Goal: Task Accomplishment & Management: Manage account settings

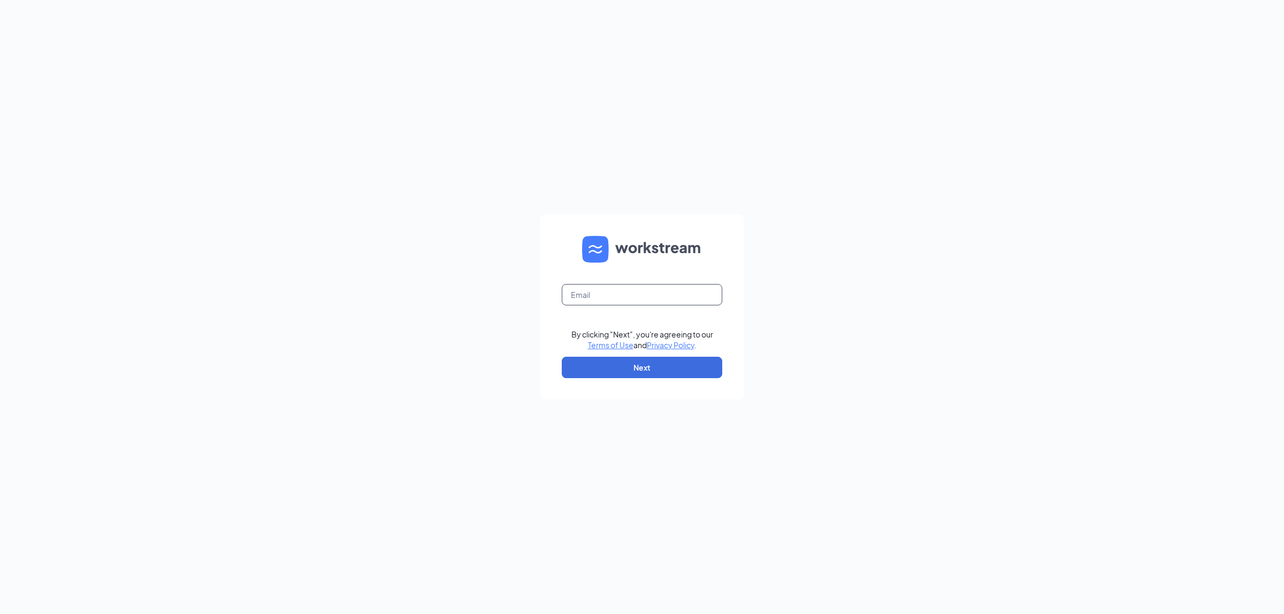
click at [623, 297] on input "text" at bounding box center [642, 294] width 160 height 21
type input "christina@rsolution.com"
click at [654, 364] on button "Next" at bounding box center [642, 367] width 160 height 21
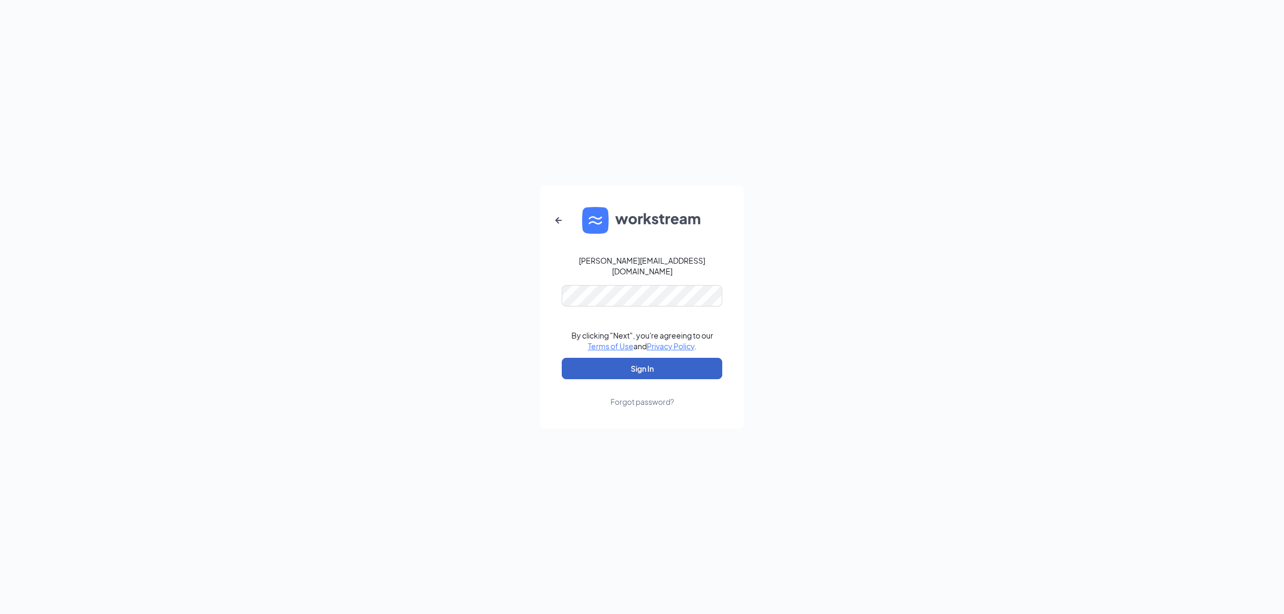
click at [618, 372] on button "Sign In" at bounding box center [642, 368] width 160 height 21
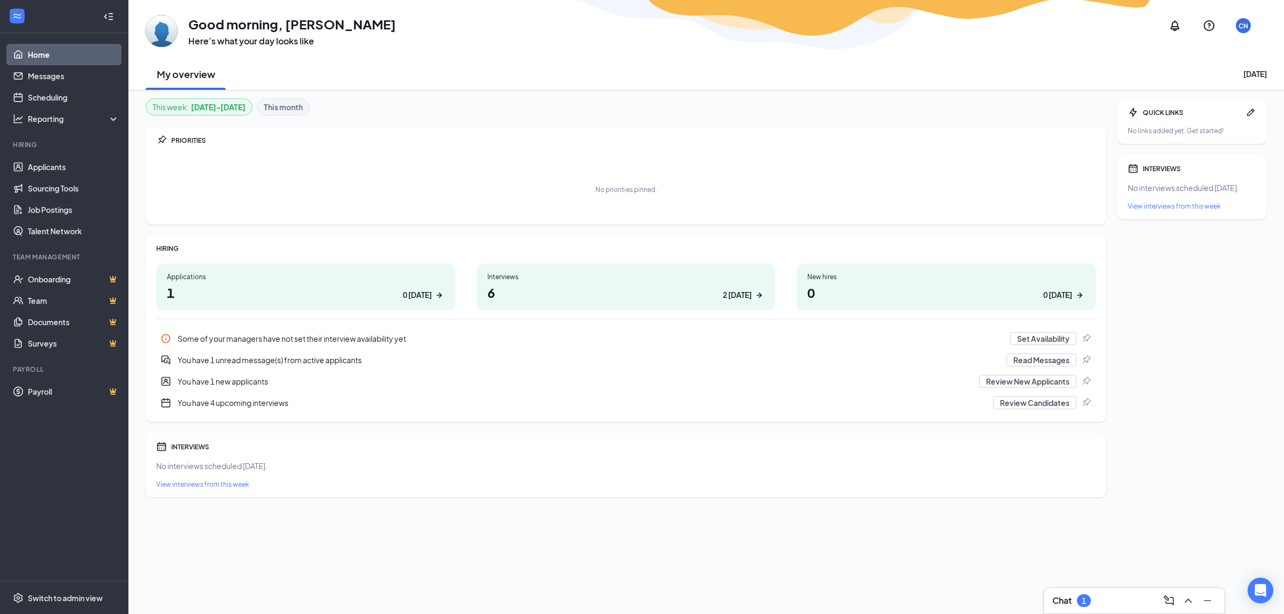
click at [1081, 600] on div "1" at bounding box center [1084, 600] width 14 height 13
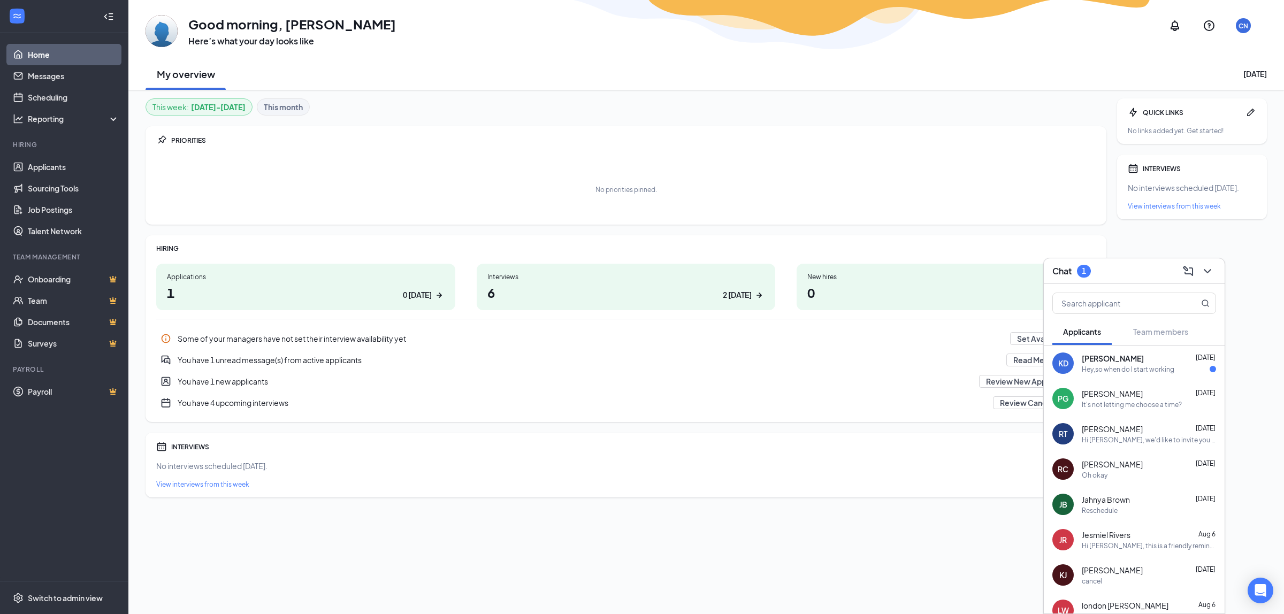
click at [1113, 362] on span "[PERSON_NAME]" at bounding box center [1113, 358] width 62 height 11
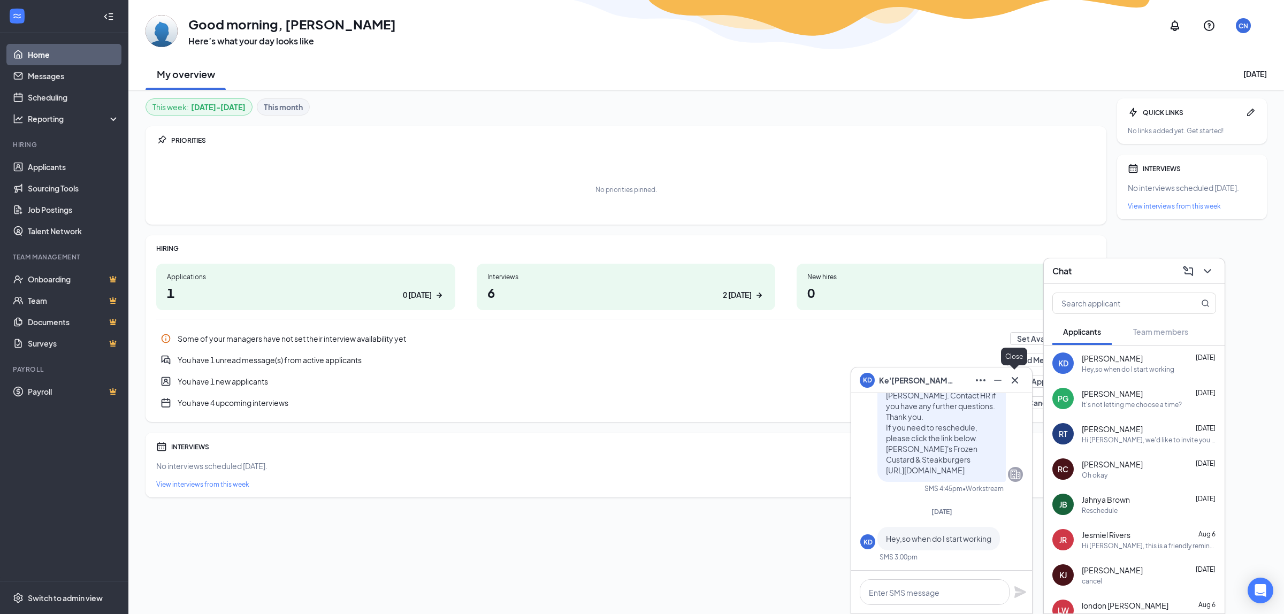
click at [1010, 376] on icon "Cross" at bounding box center [1014, 380] width 13 height 13
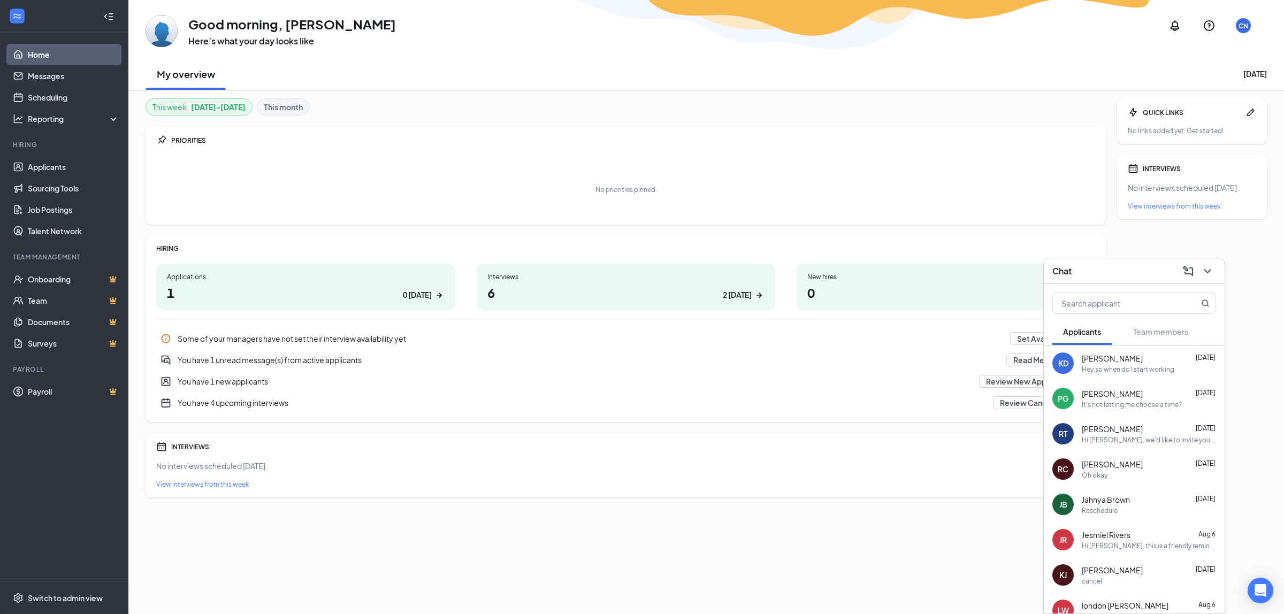
click at [1068, 265] on h3 "Chat" at bounding box center [1061, 271] width 19 height 12
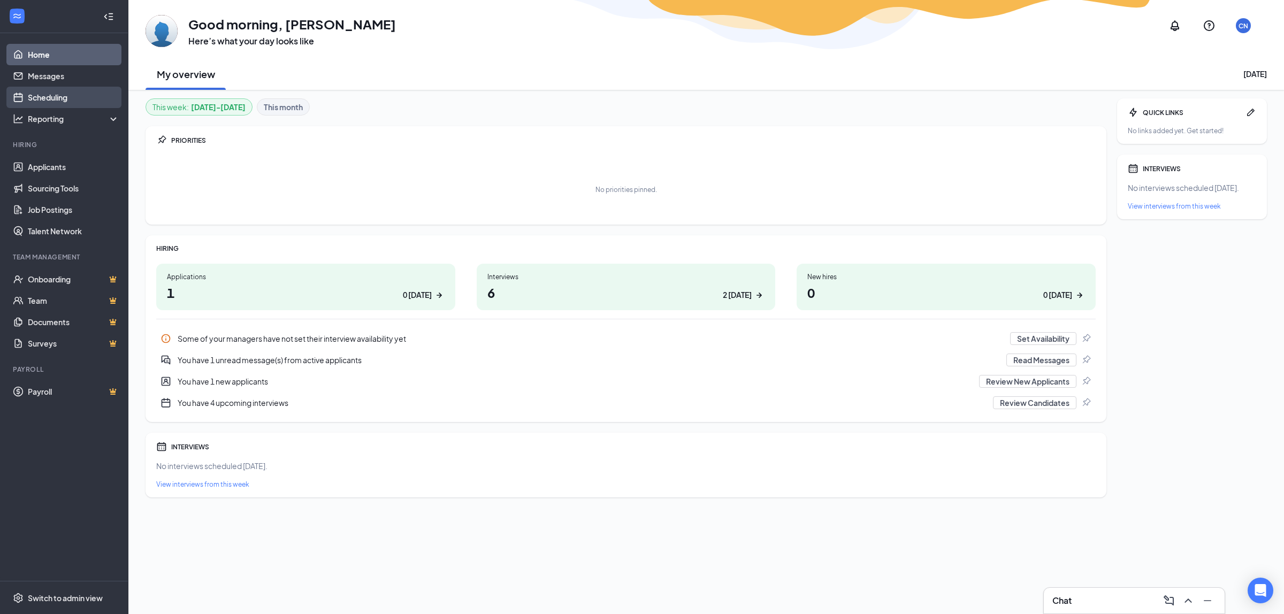
click at [63, 92] on link "Scheduling" at bounding box center [73, 97] width 91 height 21
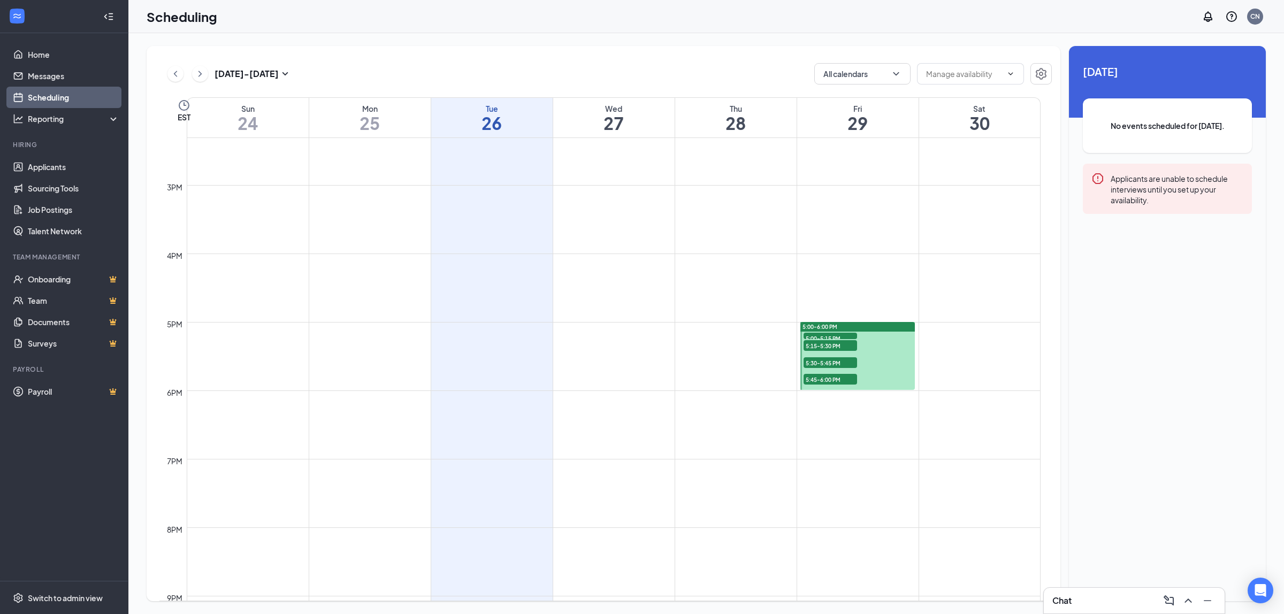
scroll to position [1060, 0]
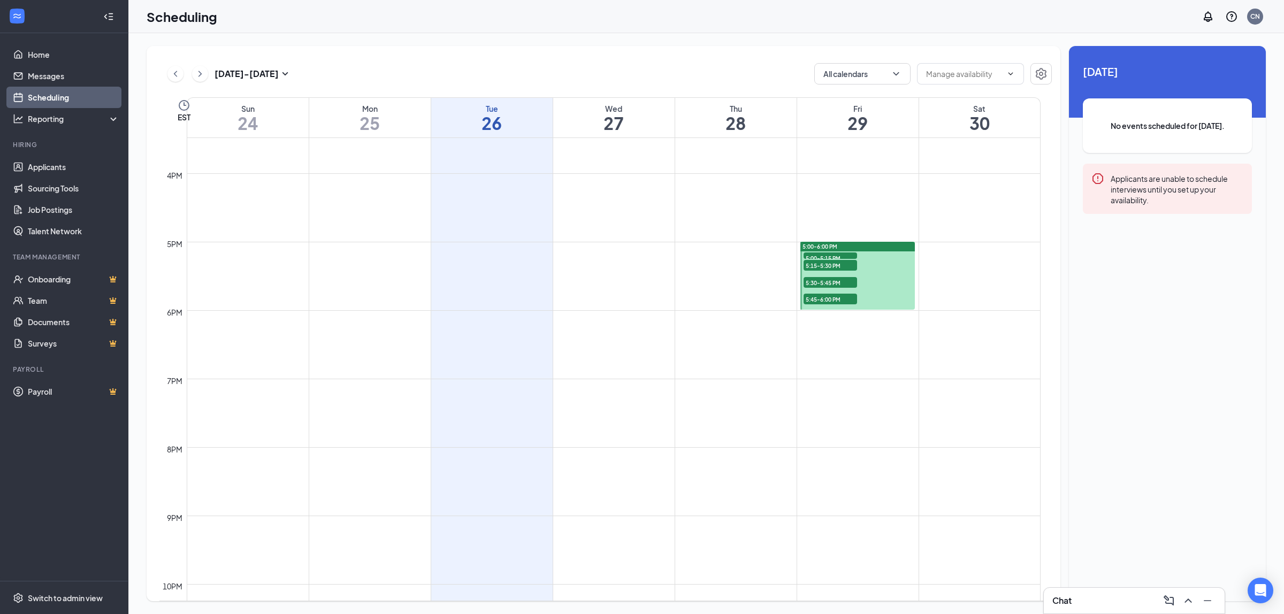
click at [833, 254] on span "5:00-5:15 PM" at bounding box center [829, 257] width 53 height 11
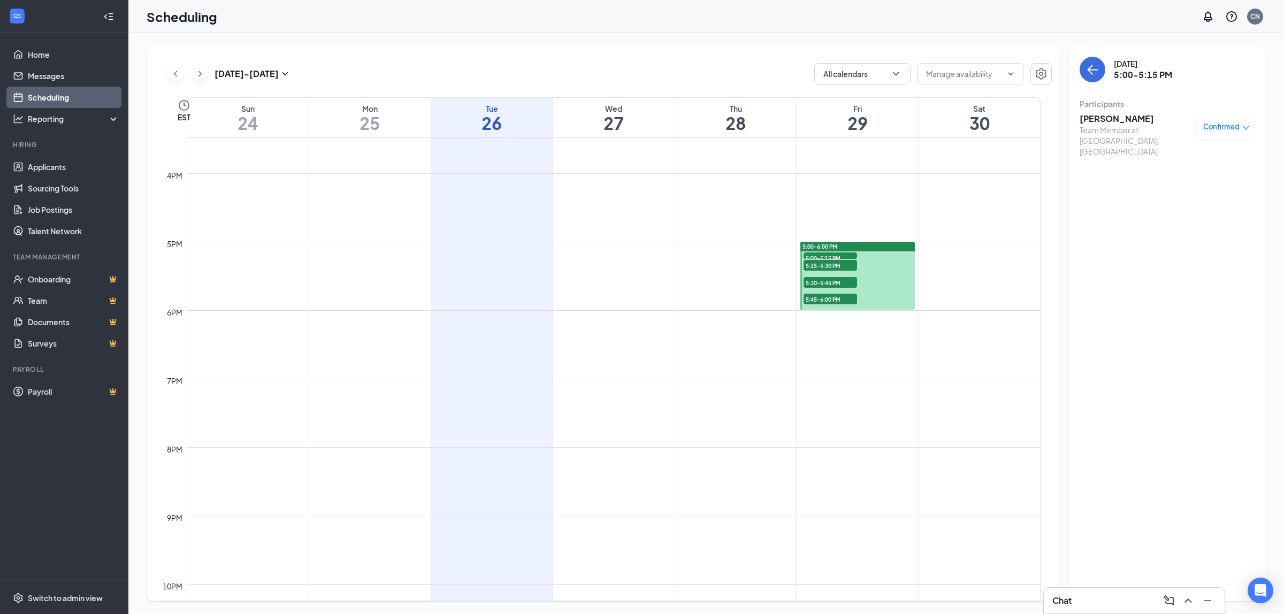
click at [820, 269] on span "5:15-5:30 PM" at bounding box center [829, 265] width 53 height 11
click at [820, 255] on span "5:00-5:15 PM" at bounding box center [829, 257] width 53 height 11
click at [1092, 116] on h3 "[PERSON_NAME]" at bounding box center [1136, 119] width 112 height 12
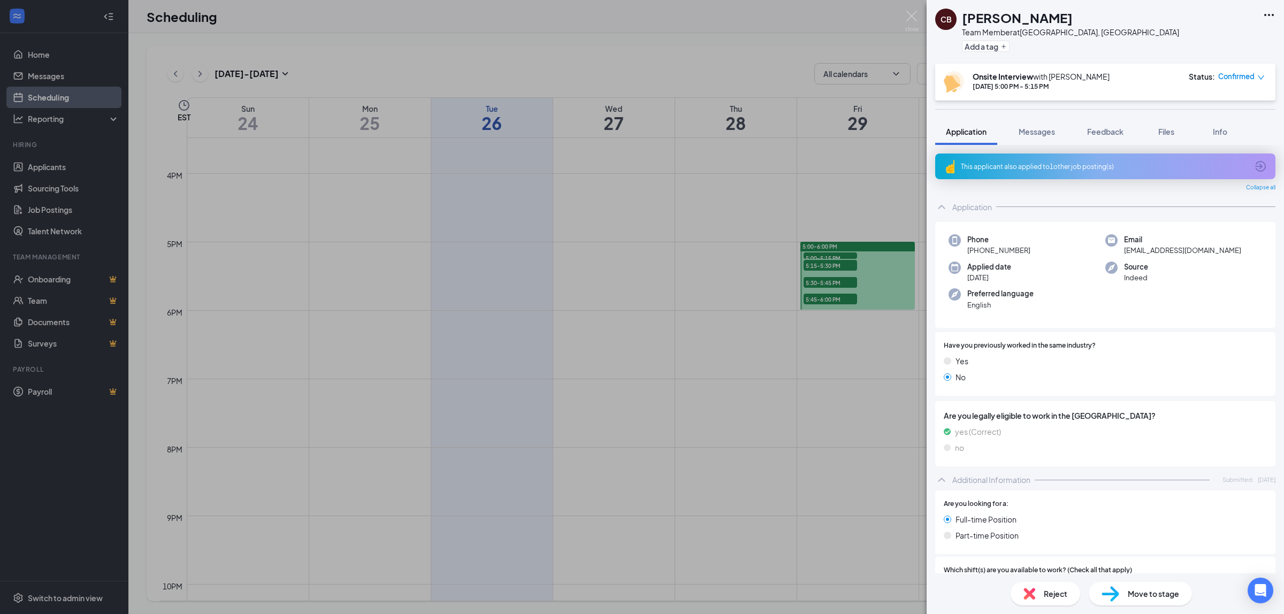
click at [1255, 169] on icon "ArrowCircle" at bounding box center [1260, 166] width 11 height 11
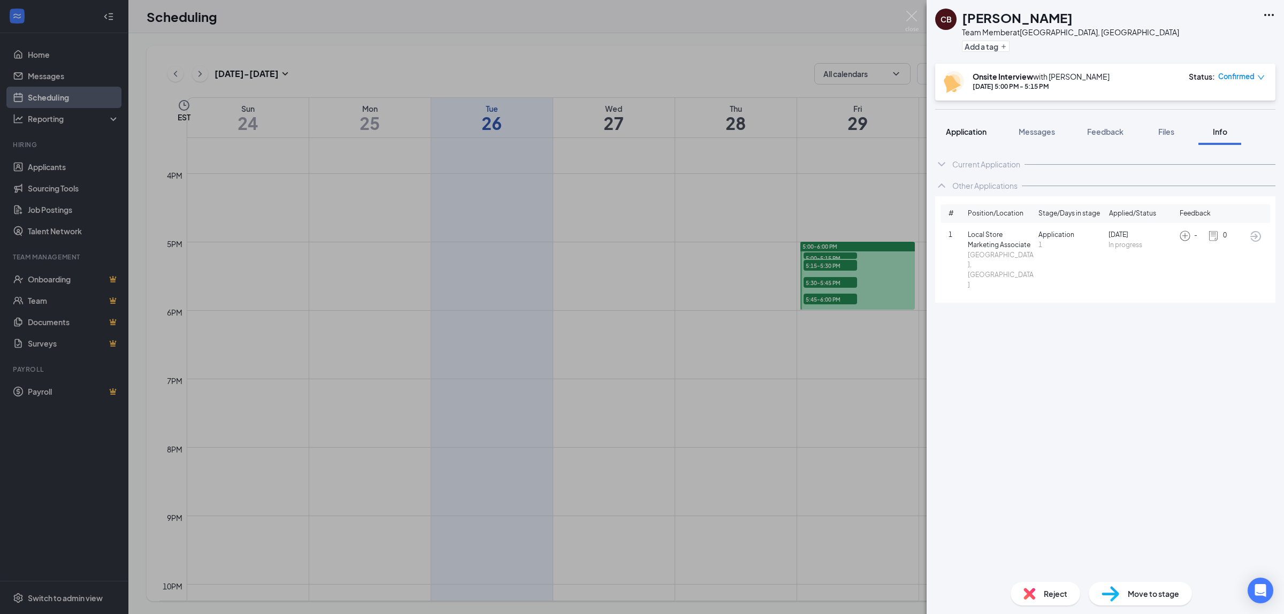
click at [983, 135] on span "Application" at bounding box center [966, 132] width 41 height 10
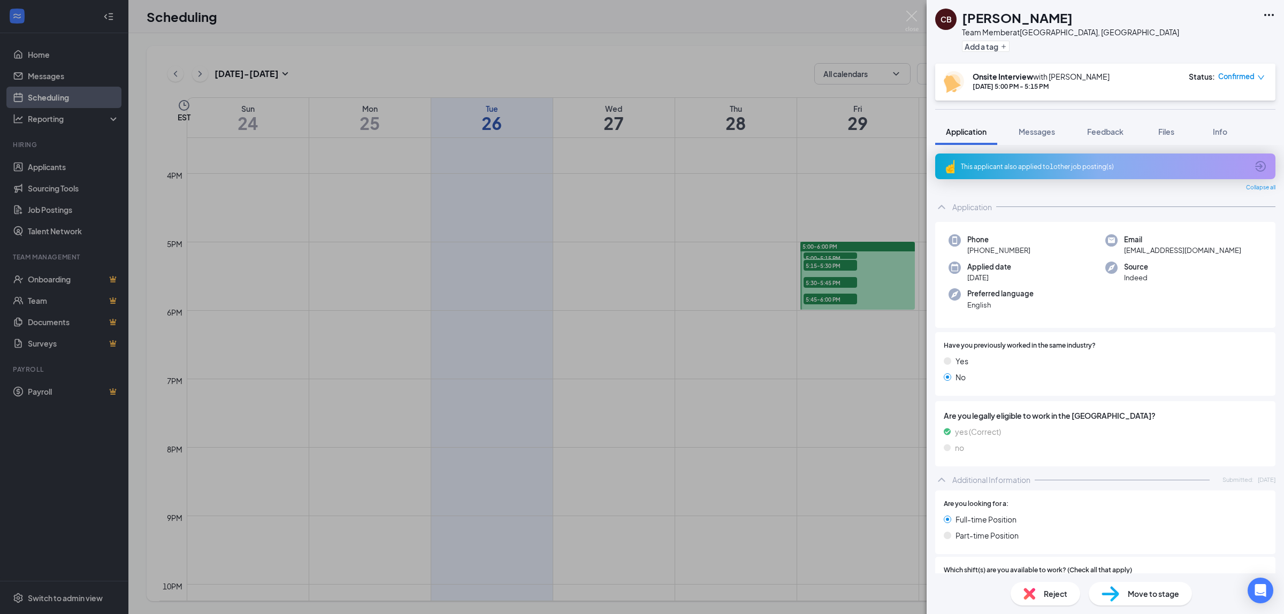
click at [587, 234] on div "CB [PERSON_NAME] Team Member at [GEOGRAPHIC_DATA], [GEOGRAPHIC_DATA] Add a tag …" at bounding box center [642, 307] width 1284 height 614
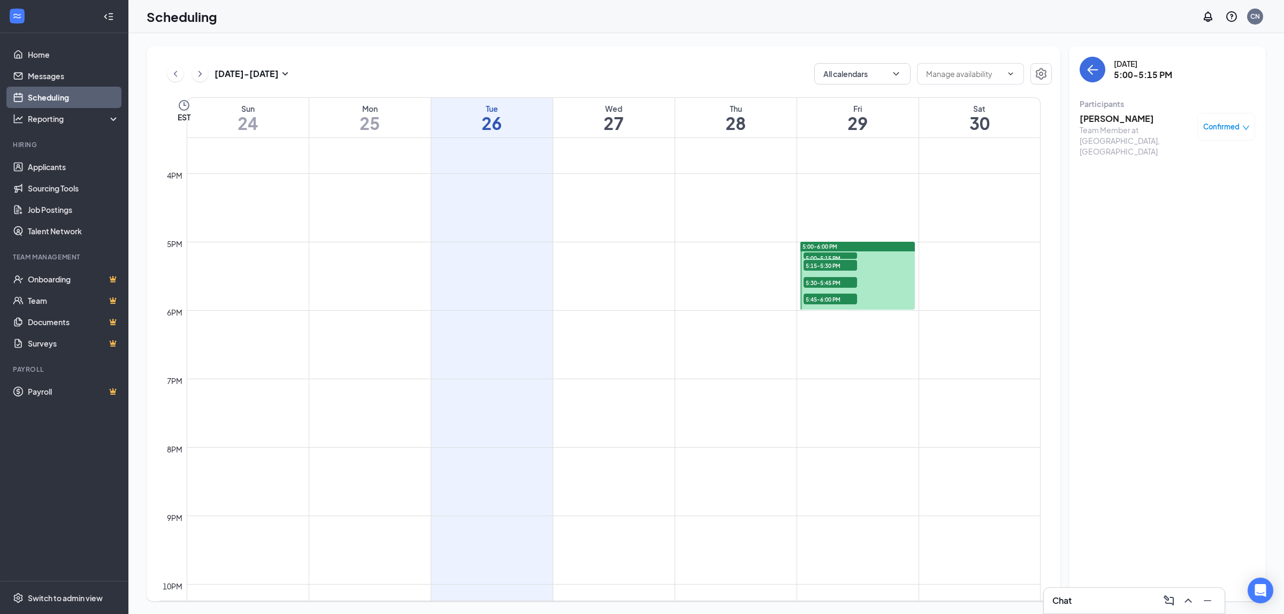
click at [841, 265] on span "5:15-5:30 PM" at bounding box center [829, 265] width 53 height 11
click at [1096, 114] on h3 "[PERSON_NAME]" at bounding box center [1136, 119] width 112 height 12
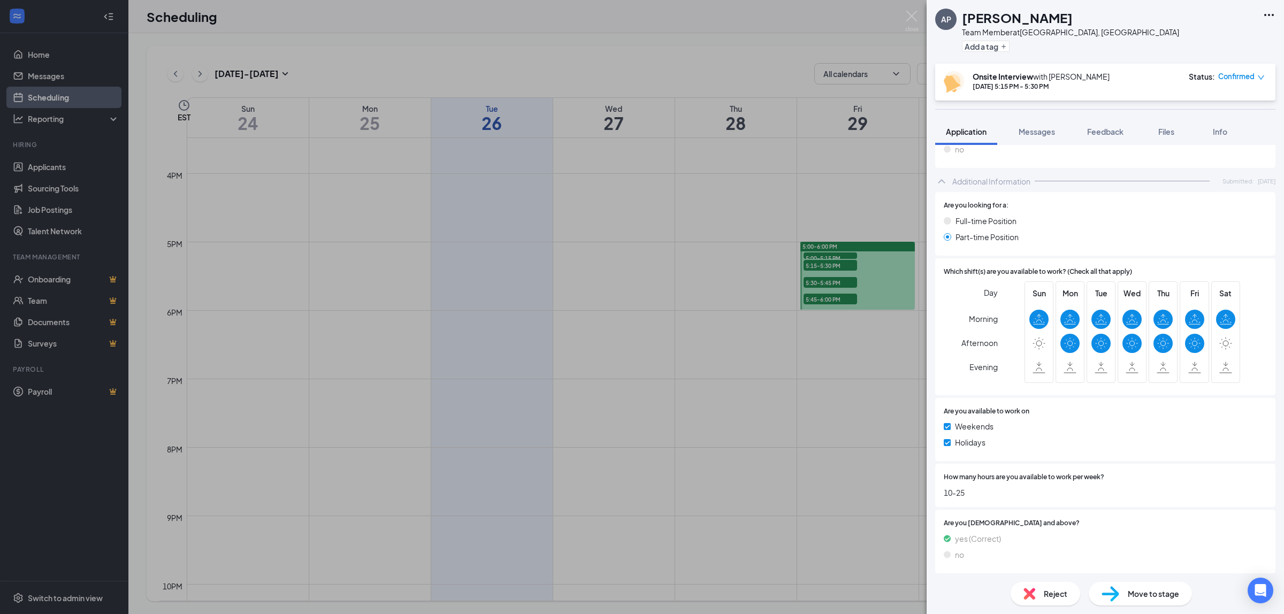
scroll to position [329, 0]
click at [868, 323] on div "AP [PERSON_NAME] Team Member at [GEOGRAPHIC_DATA], [GEOGRAPHIC_DATA] Add a tag …" at bounding box center [642, 307] width 1284 height 614
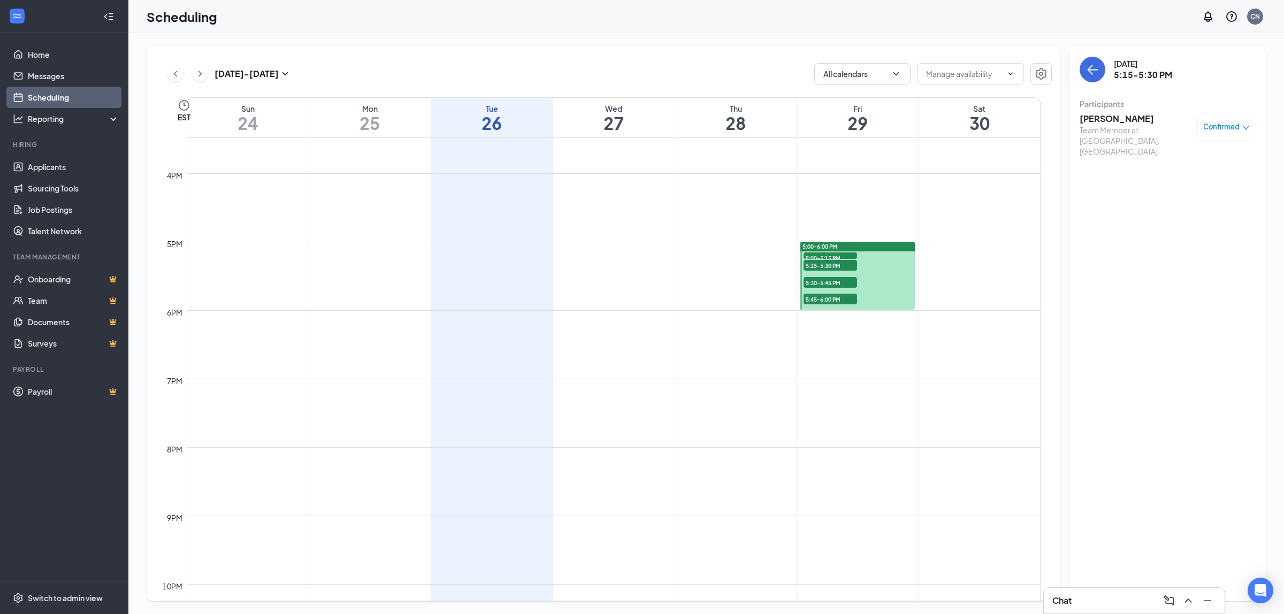
click at [832, 284] on span "5:30-5:45 PM" at bounding box center [829, 282] width 53 height 11
click at [1106, 120] on h3 "[PERSON_NAME] [PERSON_NAME]" at bounding box center [1136, 125] width 112 height 24
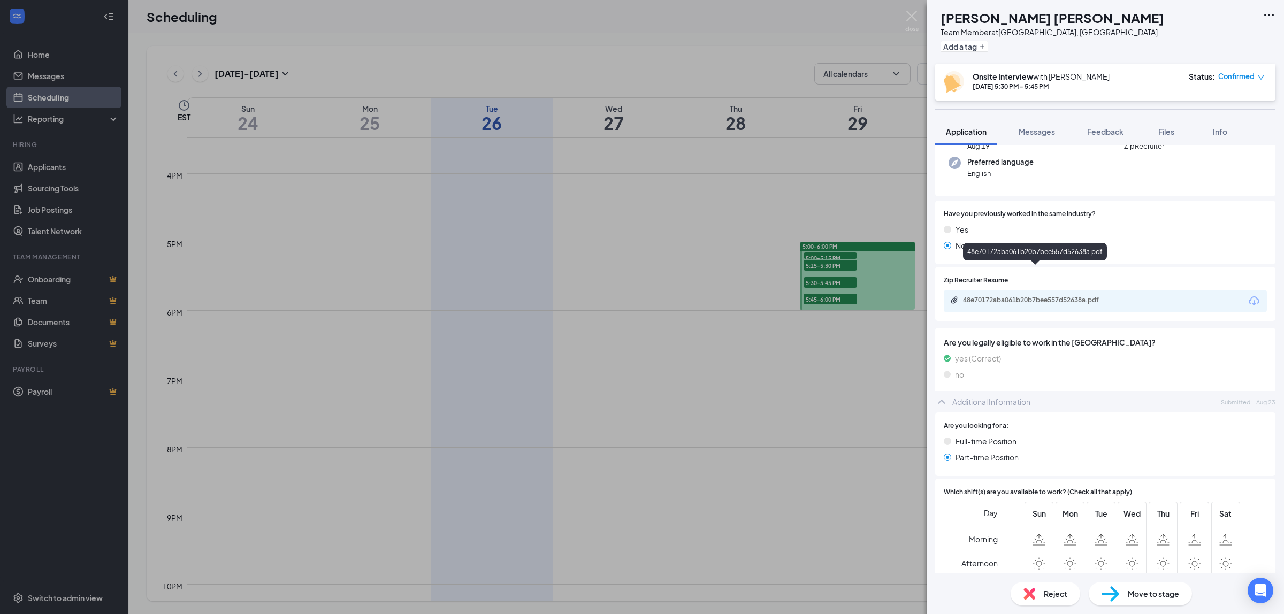
scroll to position [134, 0]
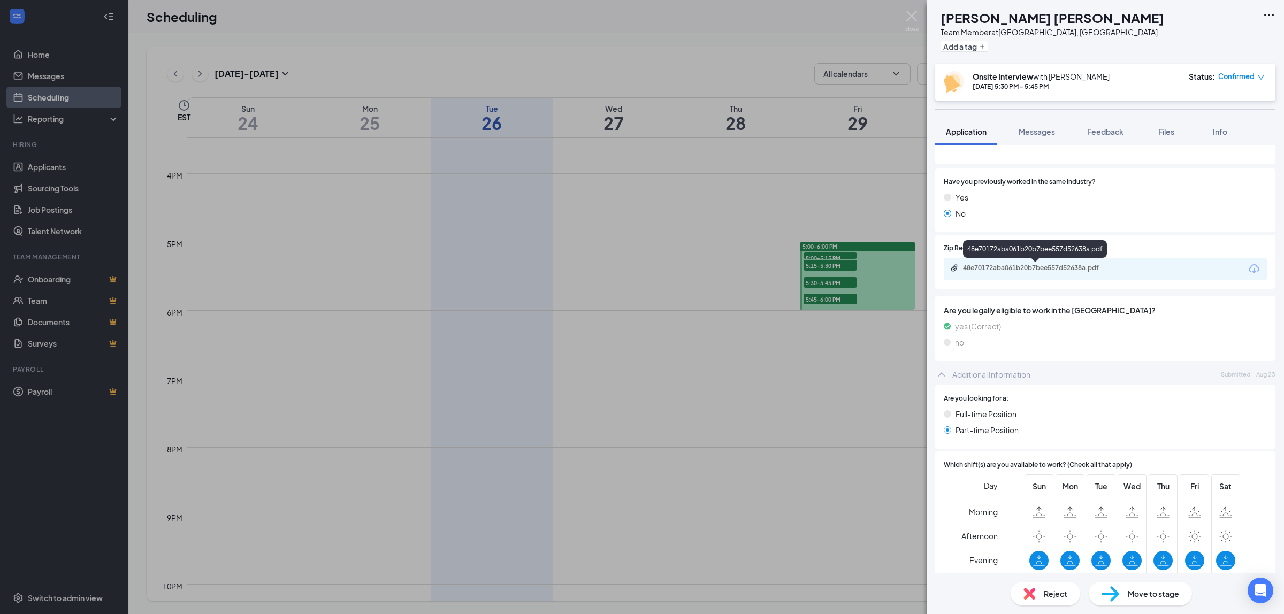
click at [1005, 266] on div "48e70172aba061b20b7bee557d52638a.pdf" at bounding box center [1038, 268] width 150 height 9
click at [848, 251] on div "[PERSON_NAME] Team Member at [GEOGRAPHIC_DATA], [GEOGRAPHIC_DATA] Add a tag Ons…" at bounding box center [642, 307] width 1284 height 614
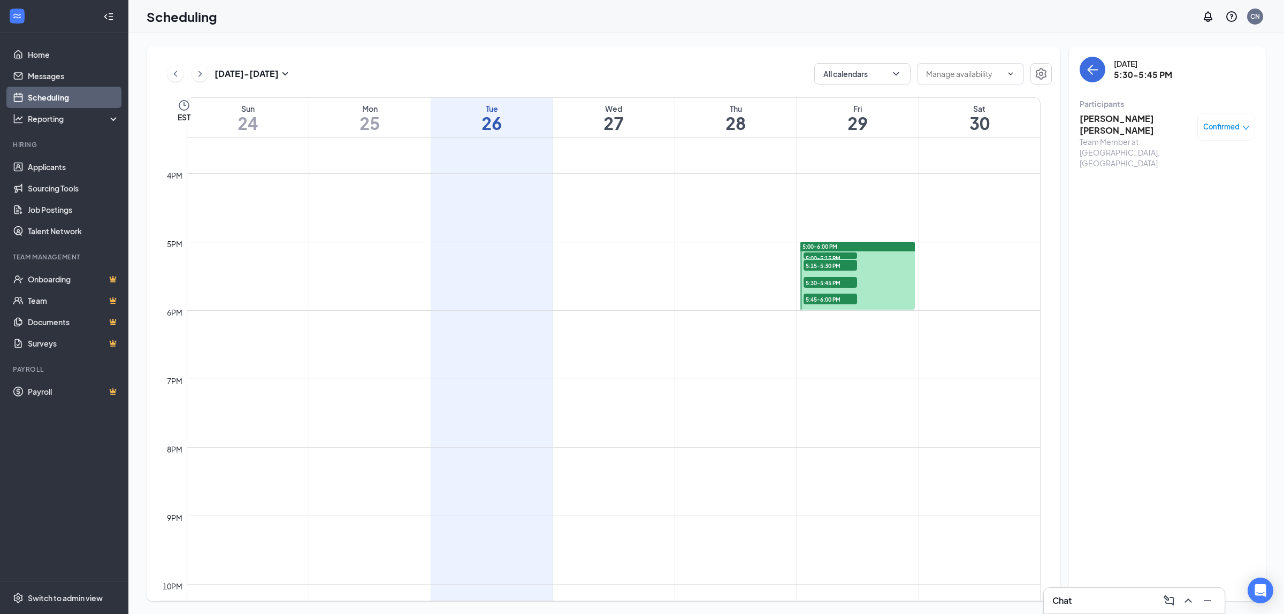
click at [813, 301] on span "5:45-6:00 PM" at bounding box center [829, 299] width 53 height 11
click at [1124, 117] on h3 "Lamechtric [PERSON_NAME]" at bounding box center [1136, 125] width 112 height 24
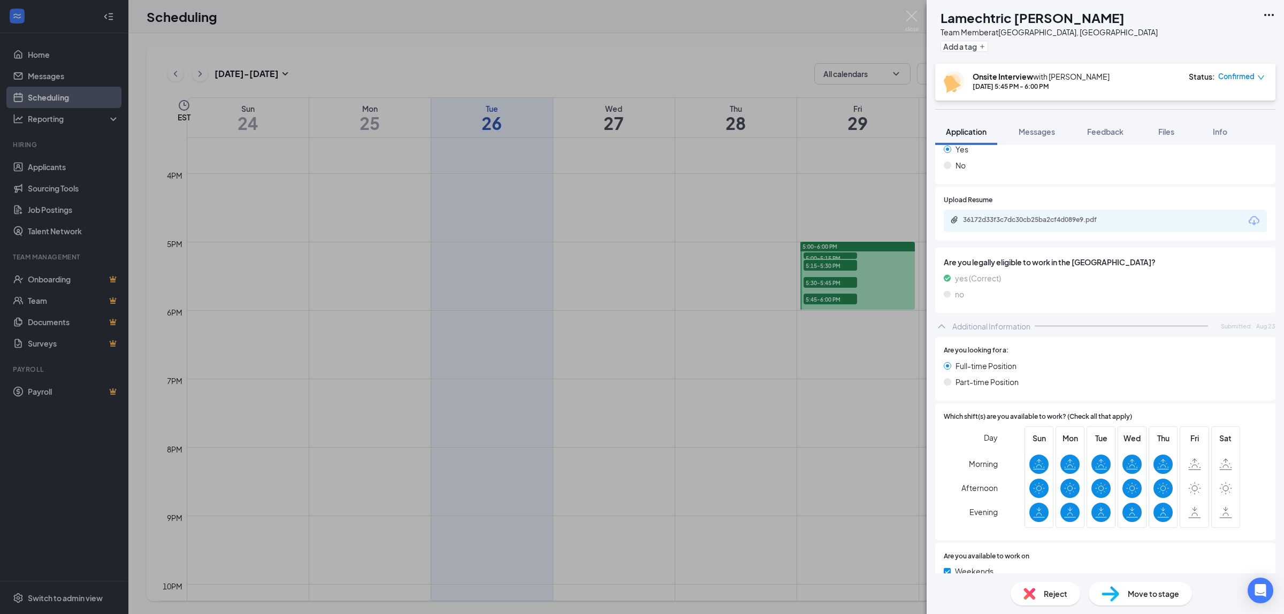
scroll to position [201, 0]
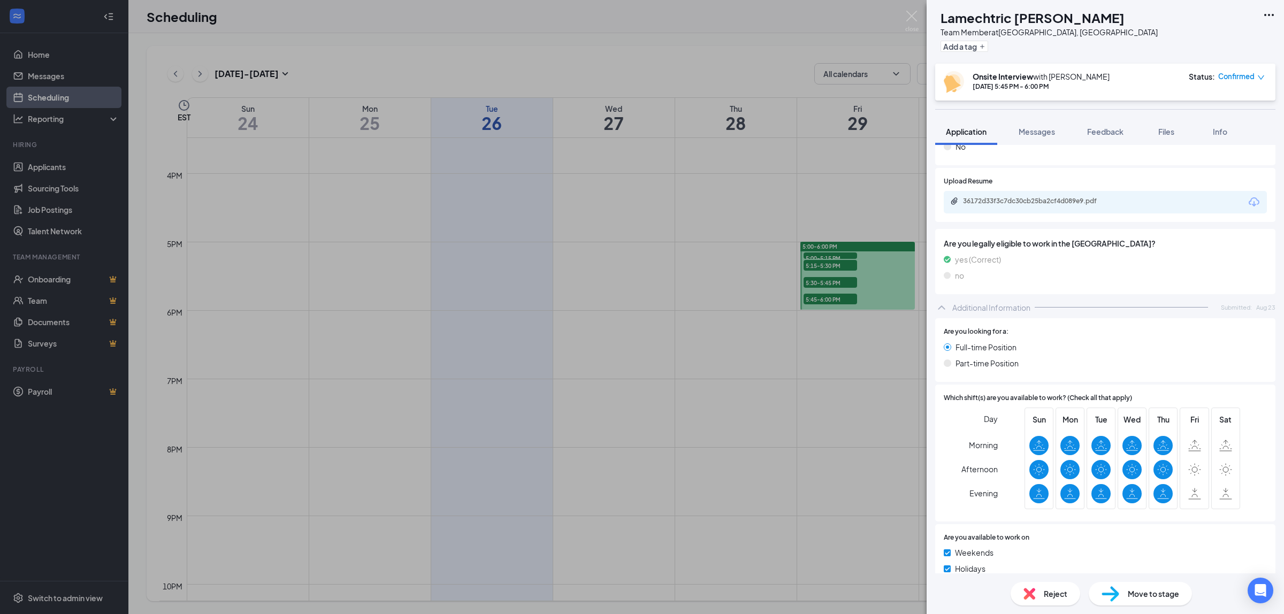
click at [1043, 208] on div "36172d33f3c7dc30cb25ba2cf4d089e9.pdf" at bounding box center [1105, 202] width 323 height 22
click at [1041, 201] on div "36172d33f3c7dc30cb25ba2cf4d089e9.pdf" at bounding box center [1038, 201] width 150 height 9
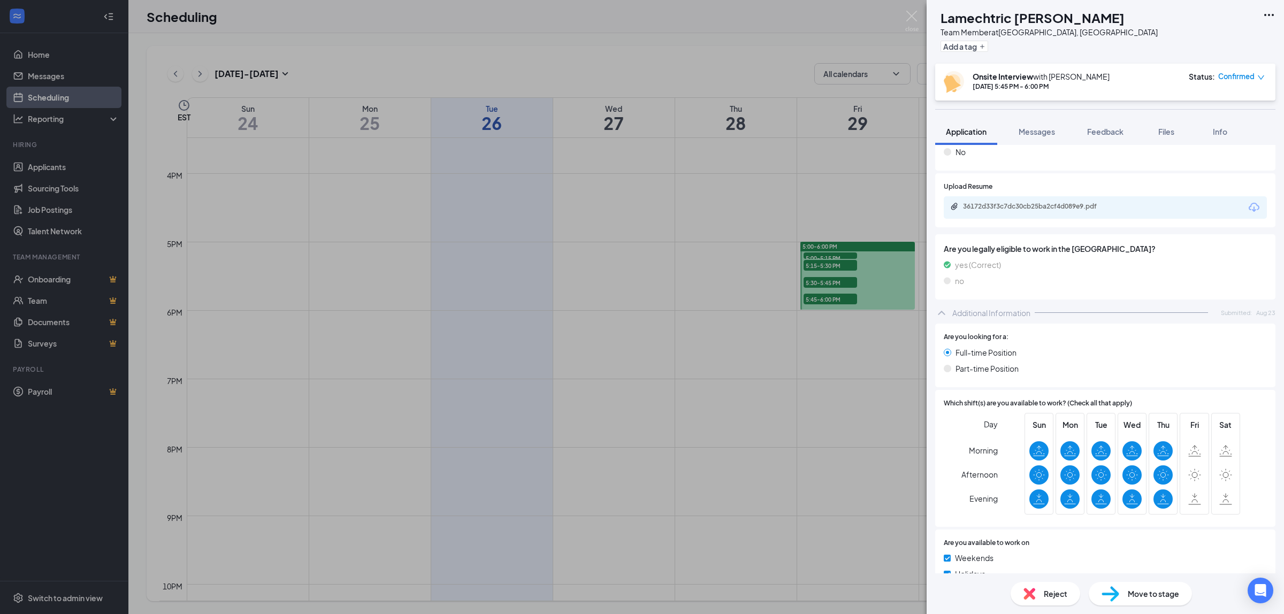
scroll to position [128, 0]
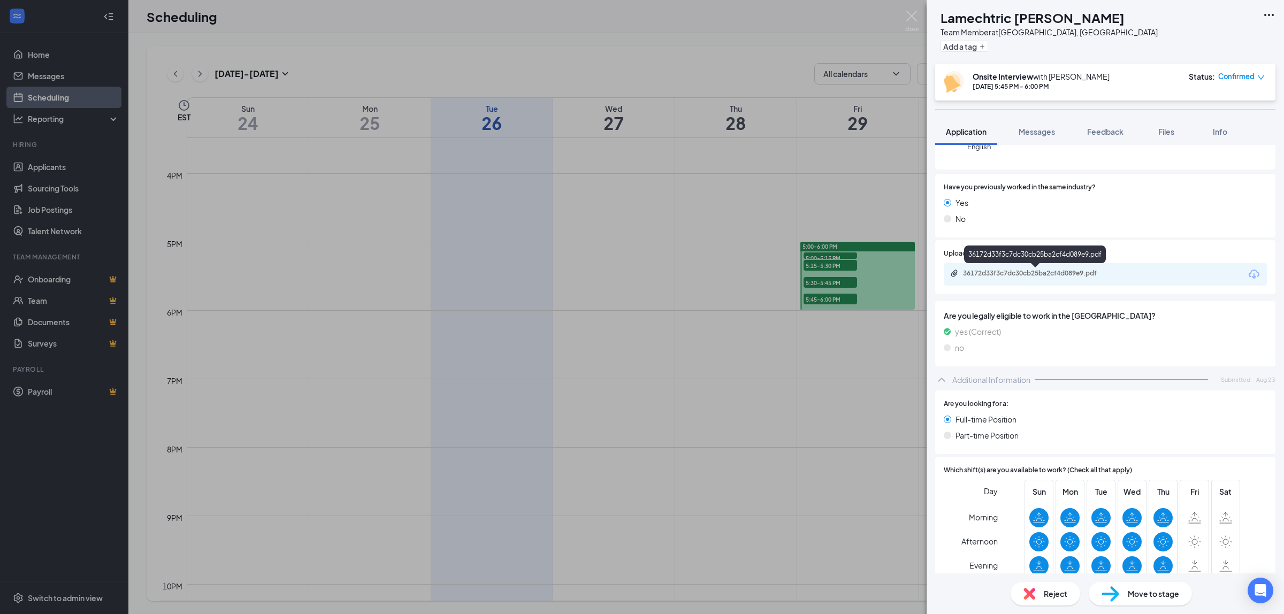
click at [1006, 269] on div "36172d33f3c7dc30cb25ba2cf4d089e9.pdf" at bounding box center [1038, 273] width 150 height 9
click at [891, 86] on div "LB [PERSON_NAME] Team Member at [GEOGRAPHIC_DATA], [GEOGRAPHIC_DATA] Add a tag …" at bounding box center [642, 307] width 1284 height 614
